Goal: Task Accomplishment & Management: Use online tool/utility

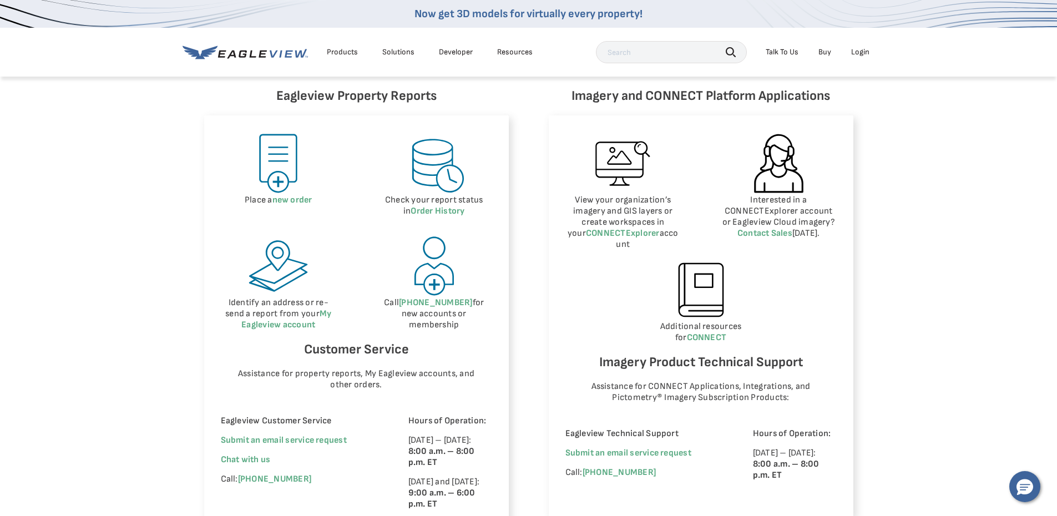
scroll to position [499, 0]
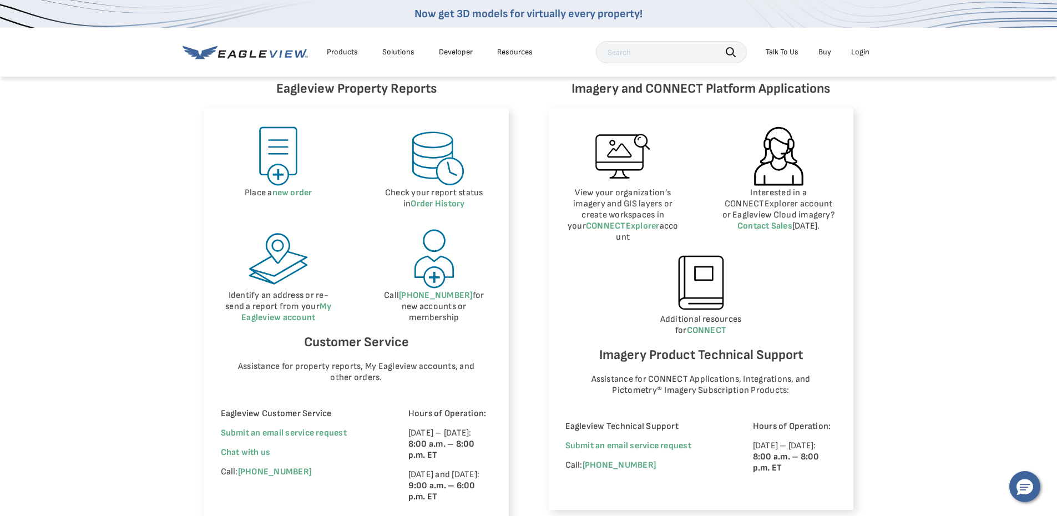
click at [266, 155] on img at bounding box center [278, 156] width 63 height 63
click at [276, 191] on link "new order" at bounding box center [292, 193] width 40 height 11
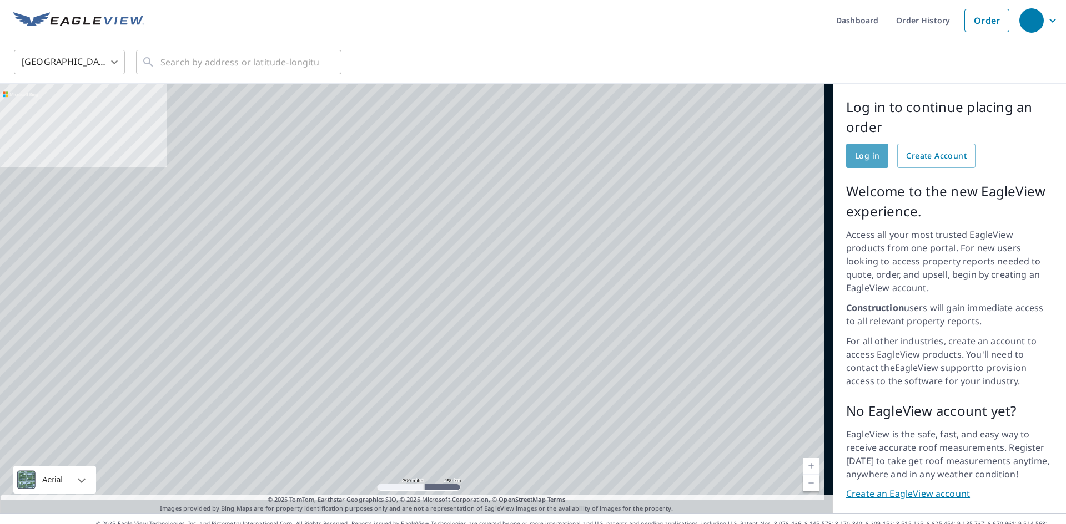
click at [861, 157] on span "Log in" at bounding box center [867, 156] width 24 height 14
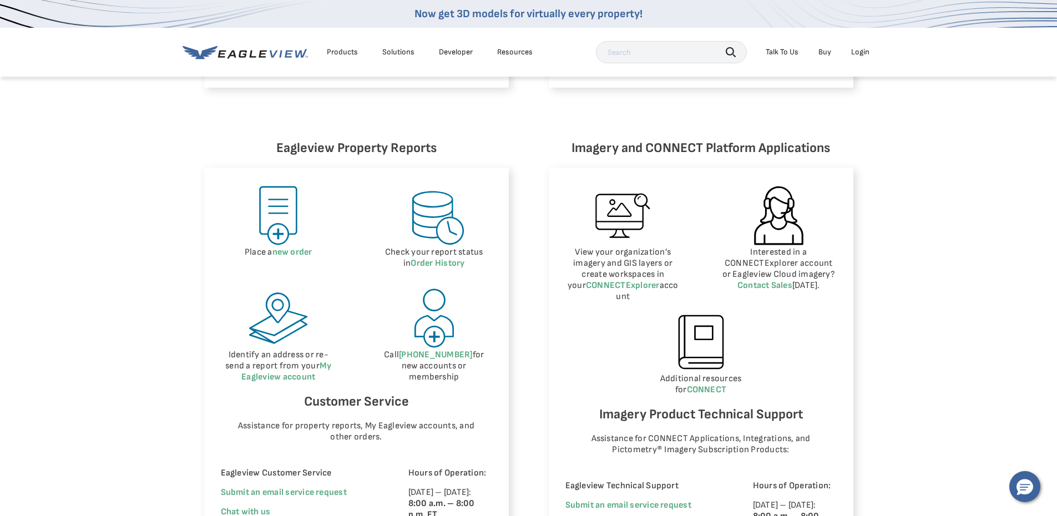
scroll to position [444, 0]
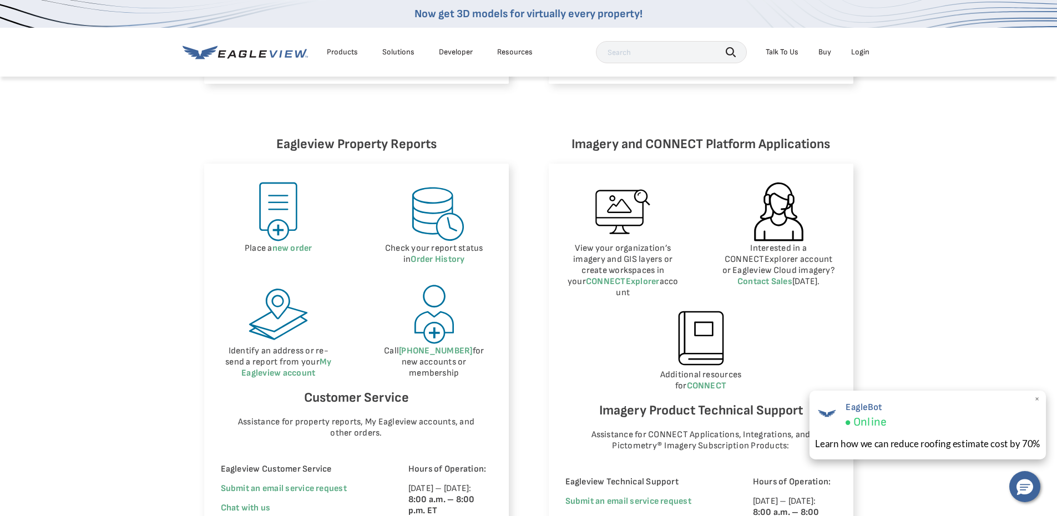
click at [1037, 397] on span "×" at bounding box center [1037, 399] width 6 height 12
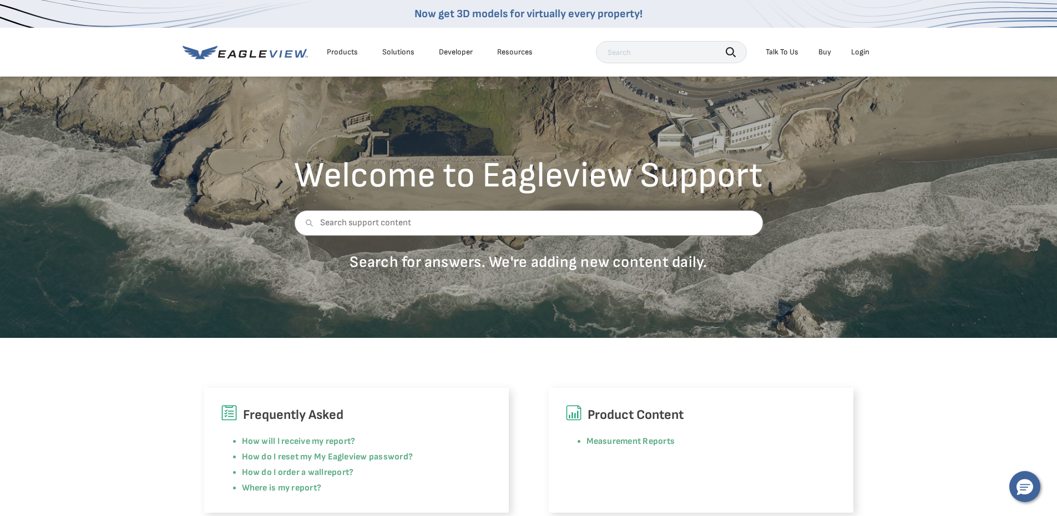
scroll to position [0, 0]
